Goal: Task Accomplishment & Management: Manage account settings

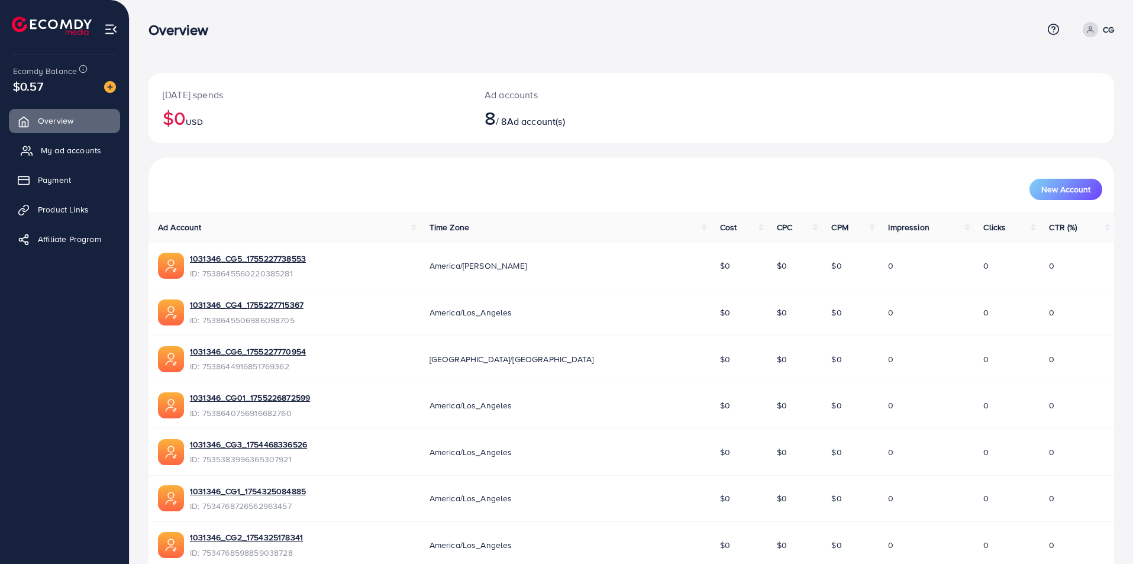
click at [64, 155] on span "My ad accounts" at bounding box center [71, 150] width 60 height 12
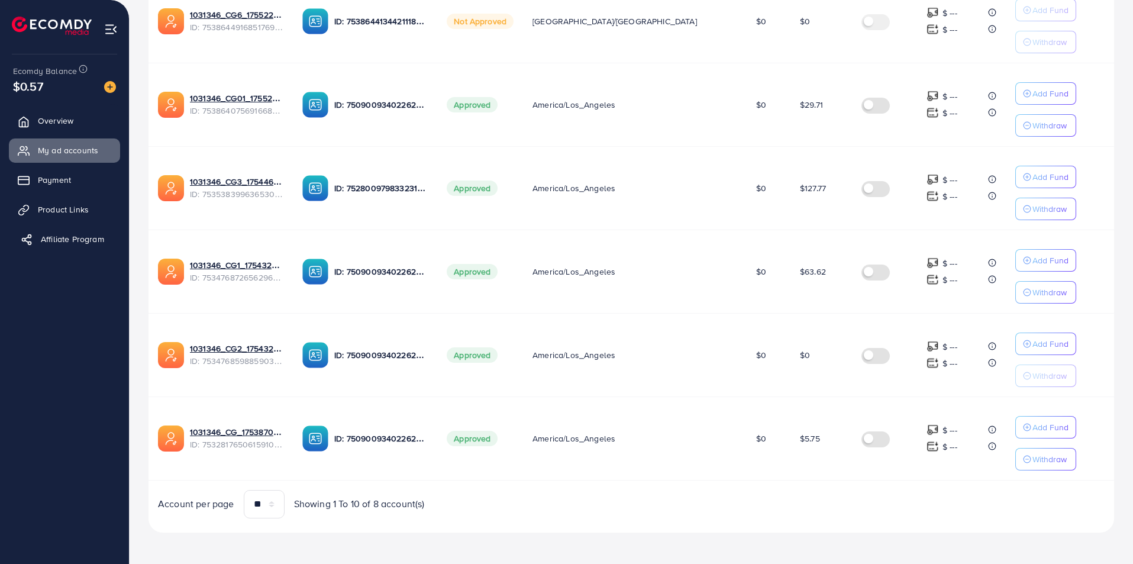
scroll to position [315, 0]
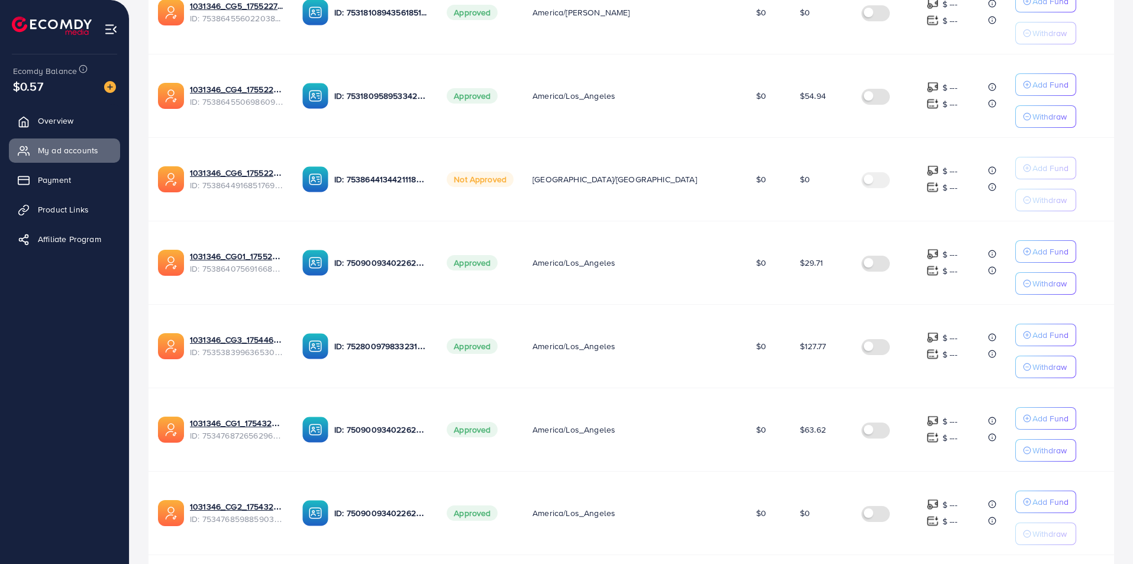
click at [108, 87] on img at bounding box center [110, 87] width 12 height 12
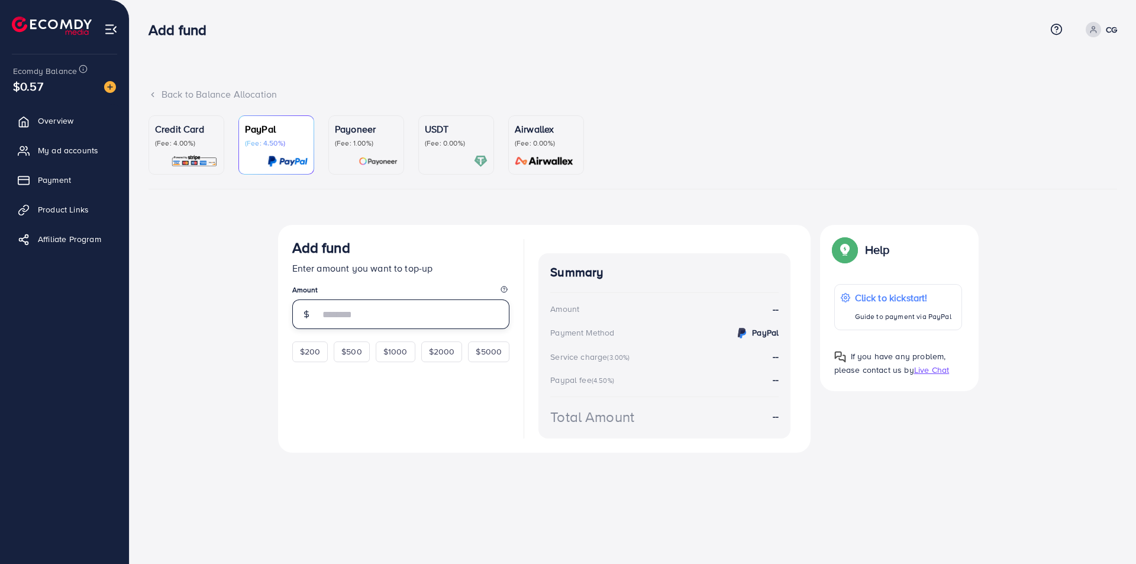
click at [388, 315] on input "number" at bounding box center [415, 314] width 191 height 30
click at [72, 377] on ul "Overview My ad accounts Payment Product Links Affiliate Program" at bounding box center [64, 303] width 129 height 399
click at [226, 295] on div "Top-up fail! Your transaction cannot be completed with error: Summary Amount CG…" at bounding box center [633, 351] width 969 height 252
drag, startPoint x: 889, startPoint y: 56, endPoint x: 879, endPoint y: 34, distance: 24.1
click at [889, 56] on div "Back to Balance Allocation Credit Card (Fee: 4.00%) PayPal (Fee: 4.50%) Payonee…" at bounding box center [633, 247] width 1007 height 495
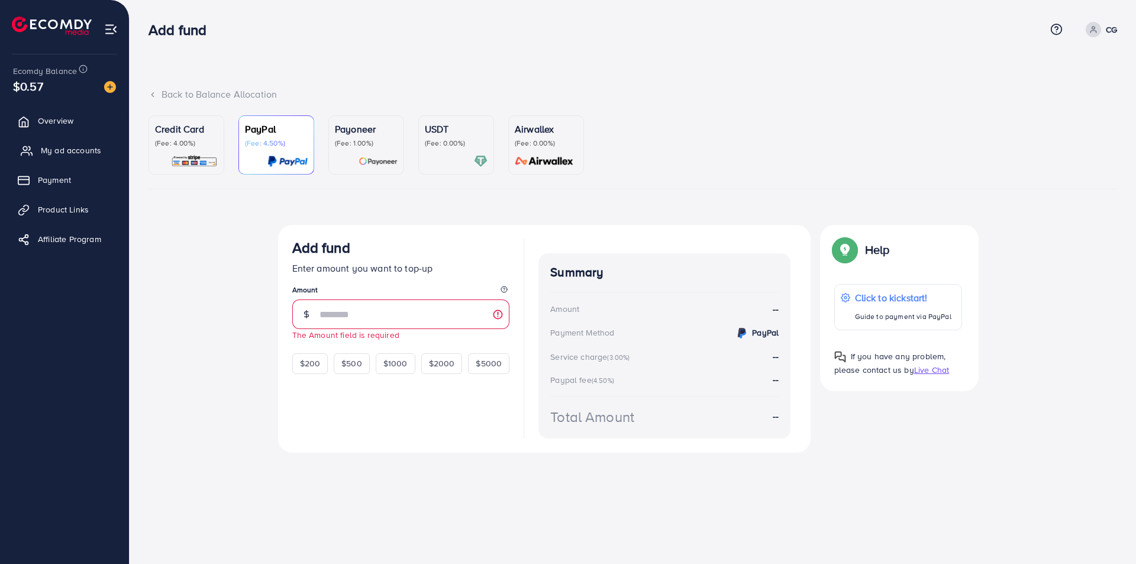
click at [76, 151] on span "My ad accounts" at bounding box center [71, 150] width 60 height 12
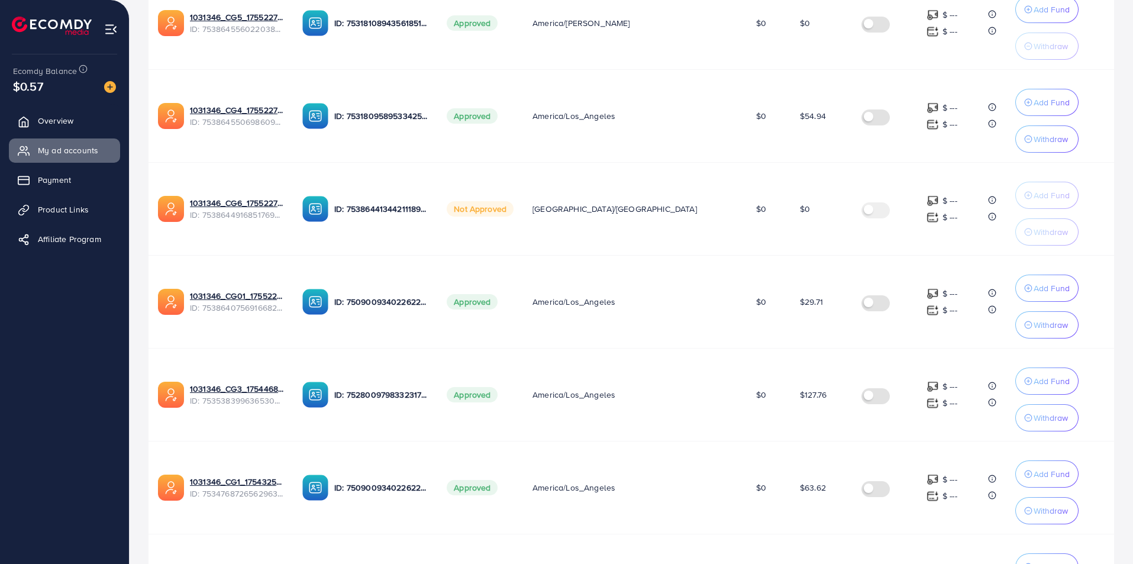
scroll to position [557, 0]
